Goal: Ask a question

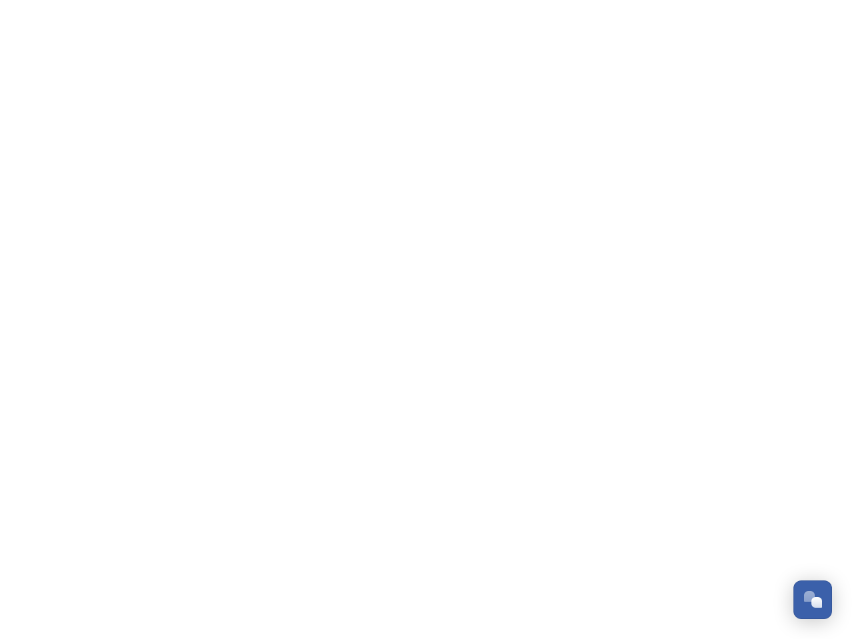
click at [813, 600] on div "Open Chat" at bounding box center [817, 602] width 11 height 11
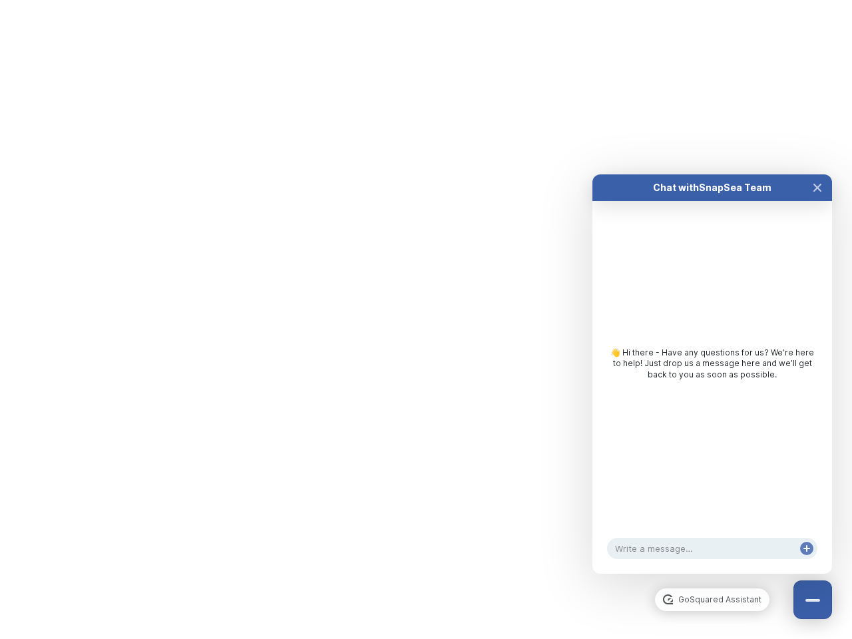
click at [818, 451] on div "👋 Hi there - Have any questions for us? We’re here to help! Just drop us a mess…" at bounding box center [713, 367] width 240 height 332
click at [712, 0] on html "/p/collection/tempest/tourism-academy-2025 Dismiss GoSquared Assistant Chat wit…" at bounding box center [426, 0] width 852 height 0
click at [712, 388] on div "👋 Hi there - Have any questions for us? We’re here to help! Just drop us a mess…" at bounding box center [713, 367] width 240 height 332
click at [818, 201] on div "👋 Hi there - Have any questions for us? We’re here to help! Just drop us a mess…" at bounding box center [713, 367] width 240 height 332
click at [807, 562] on div "Chat with SnapSea Team GoSquared Assistant 👋 Hi there - Have any questions for …" at bounding box center [713, 374] width 240 height 400
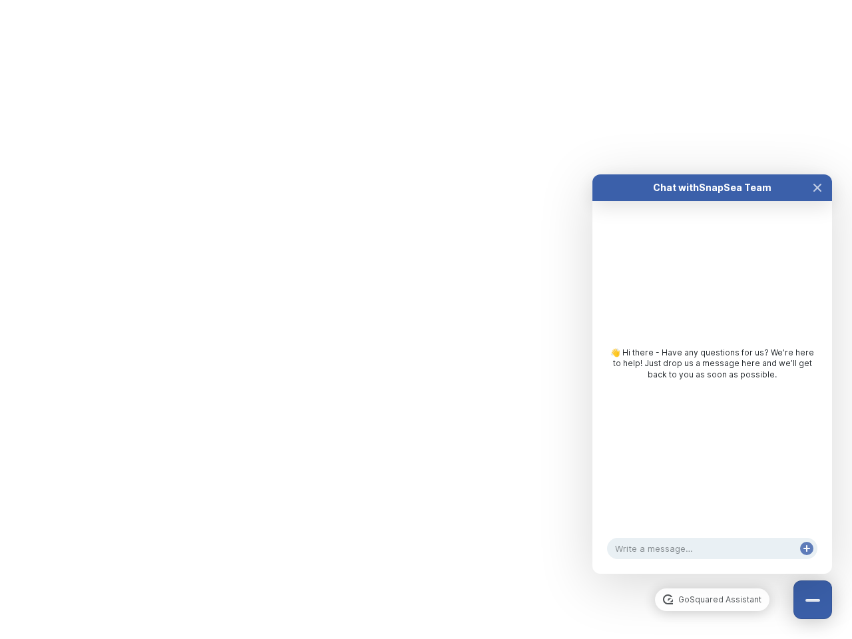
click at [807, 562] on div "Chat with SnapSea Team GoSquared Assistant 👋 Hi there - Have any questions for …" at bounding box center [713, 374] width 240 height 400
click at [426, 0] on html "/p/collection/tempest/tourism-academy-2025 Dismiss GoSquared Assistant Chat wit…" at bounding box center [426, 0] width 852 height 0
click at [416, 0] on html "/p/collection/tempest/tourism-academy-2025 Dismiss GoSquared Assistant Chat wit…" at bounding box center [426, 0] width 852 height 0
